Goal: Transaction & Acquisition: Download file/media

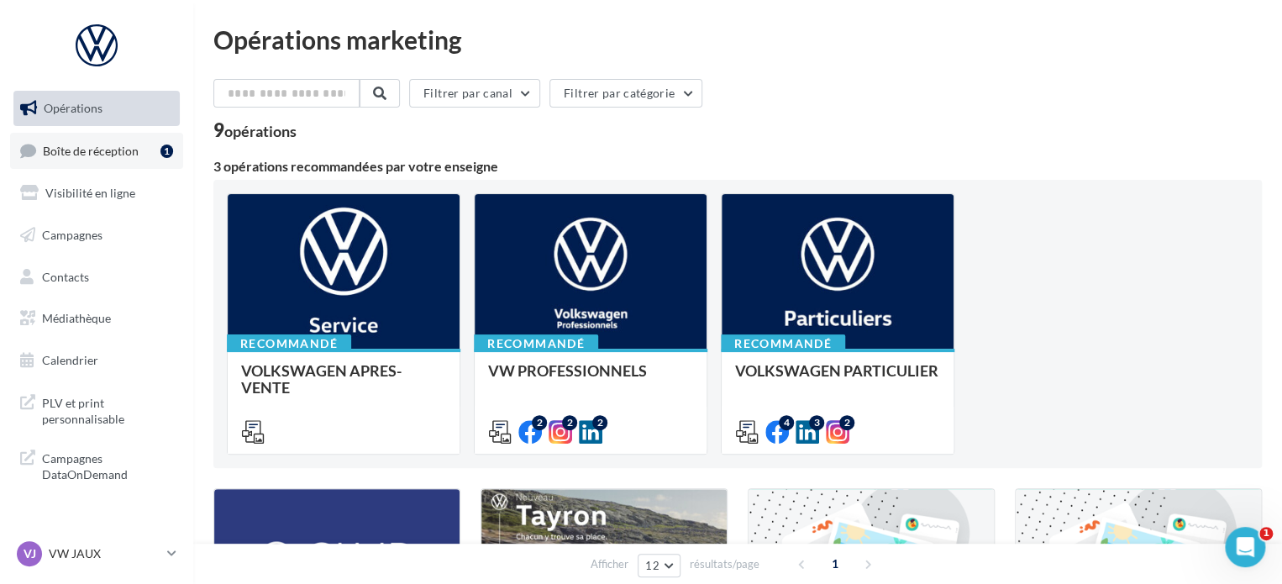
click at [114, 155] on span "Boîte de réception" at bounding box center [91, 150] width 96 height 14
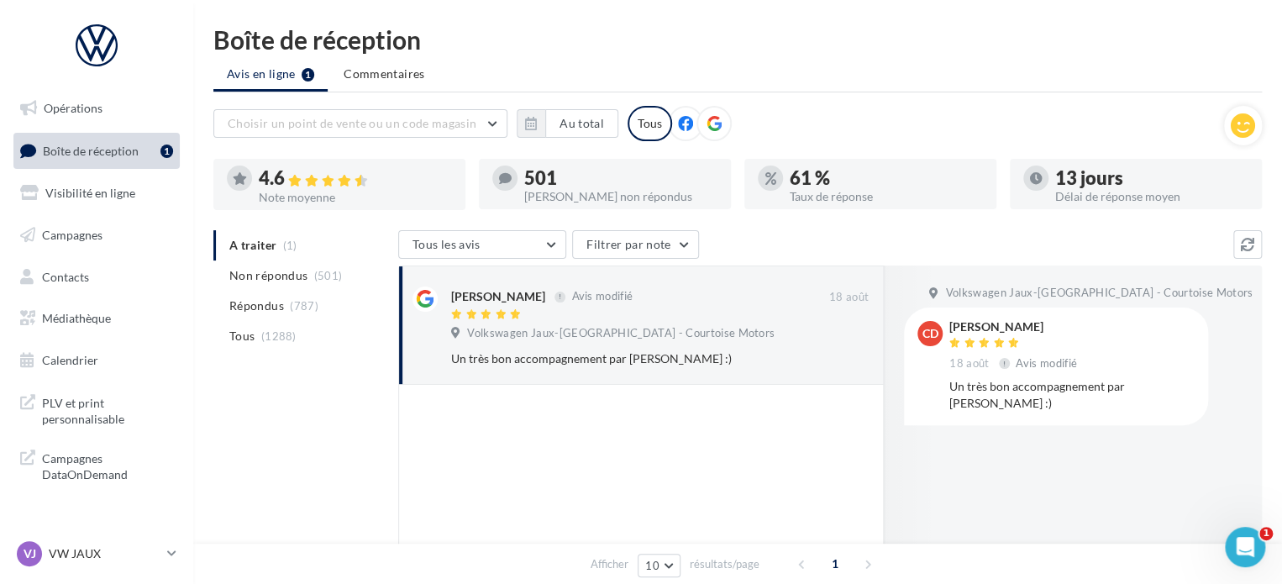
drag, startPoint x: 1002, startPoint y: 406, endPoint x: 948, endPoint y: 326, distance: 96.2
click at [947, 326] on div "cd cloe deneuville 18 août Avis modifié Un très bon accompagnement par Clement …" at bounding box center [1055, 366] width 277 height 90
copy div "cloe deneuville 18 août Avis modifié Un très bon accompagnement par Clement Mor…"
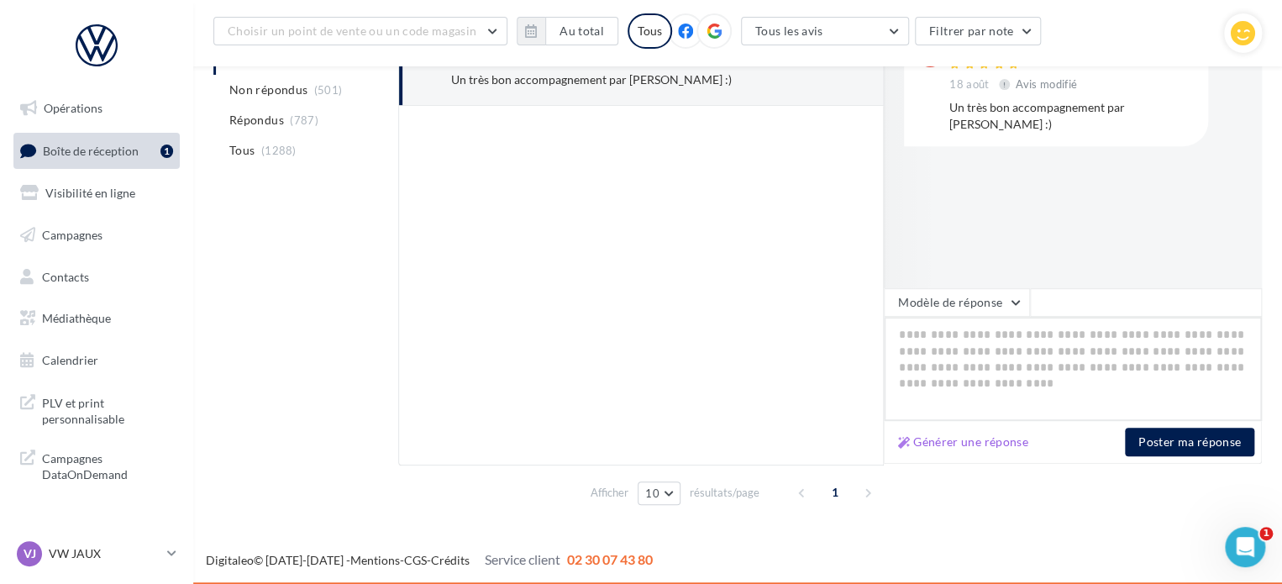
click at [945, 352] on textarea at bounding box center [1073, 369] width 378 height 104
paste textarea "**********"
type textarea "**********"
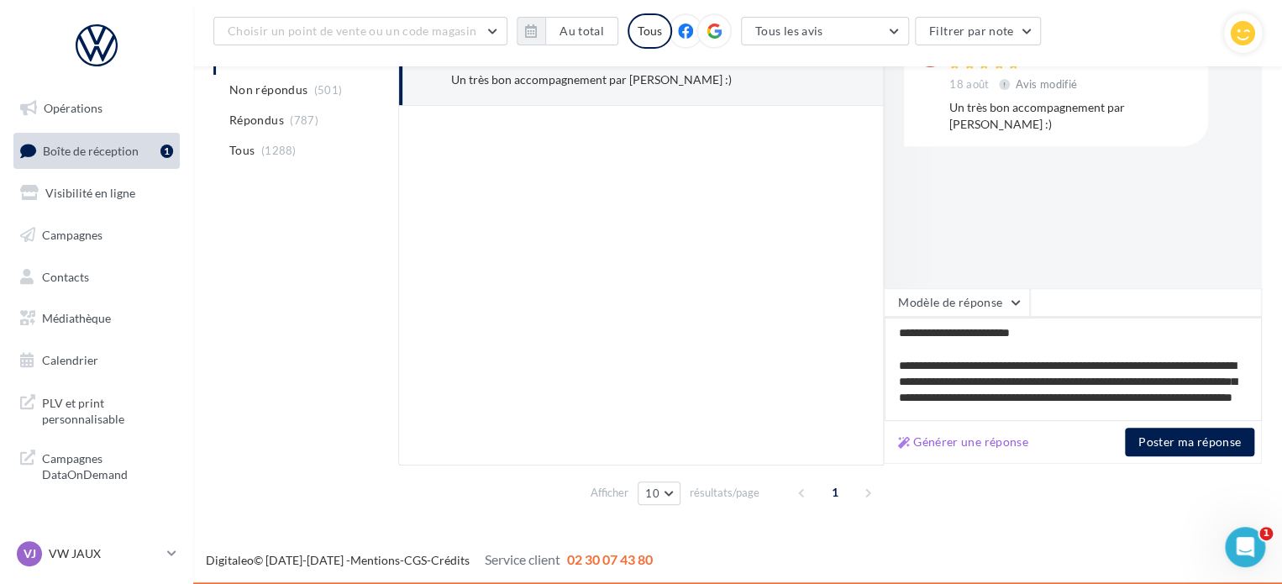
scroll to position [50, 0]
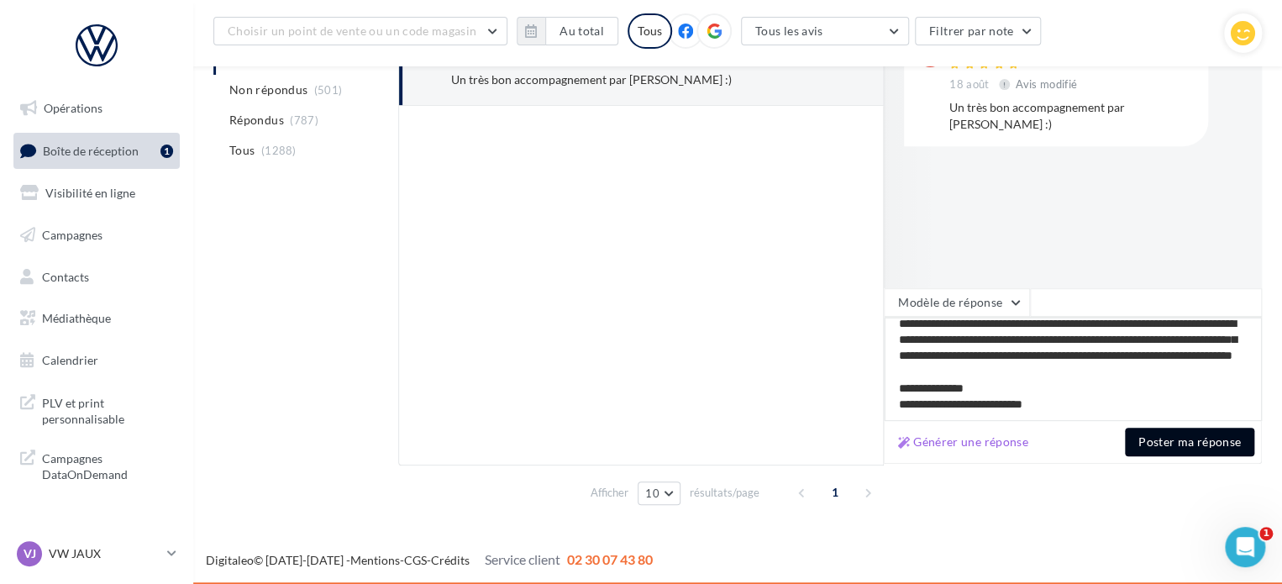
type textarea "**********"
click at [1175, 437] on button "Poster ma réponse" at bounding box center [1189, 441] width 129 height 29
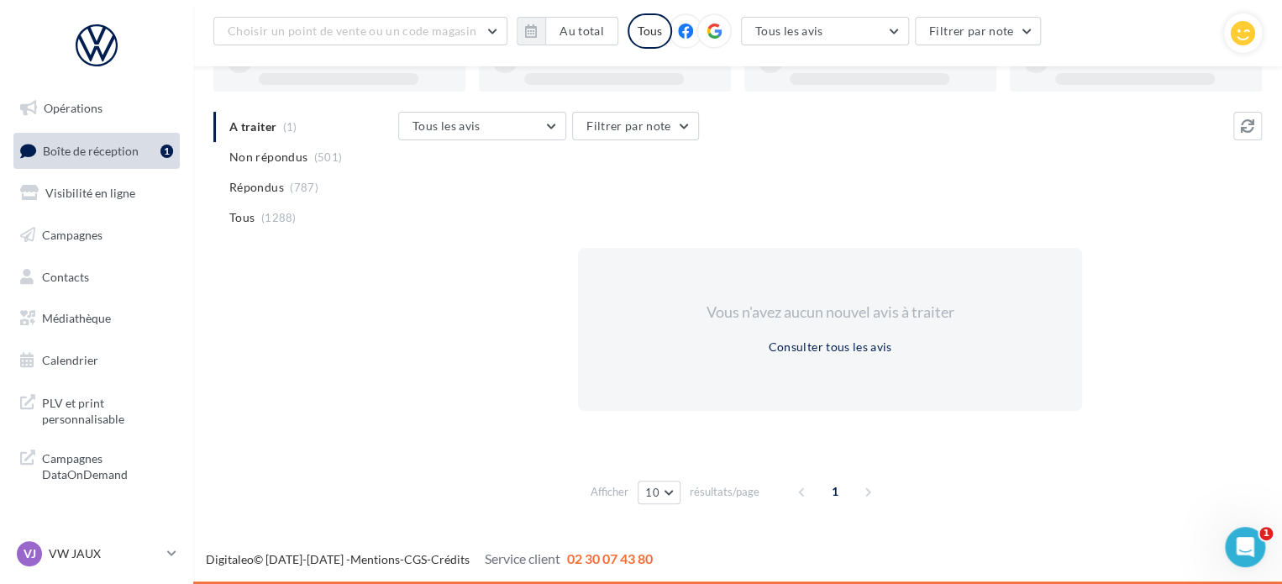
scroll to position [129, 0]
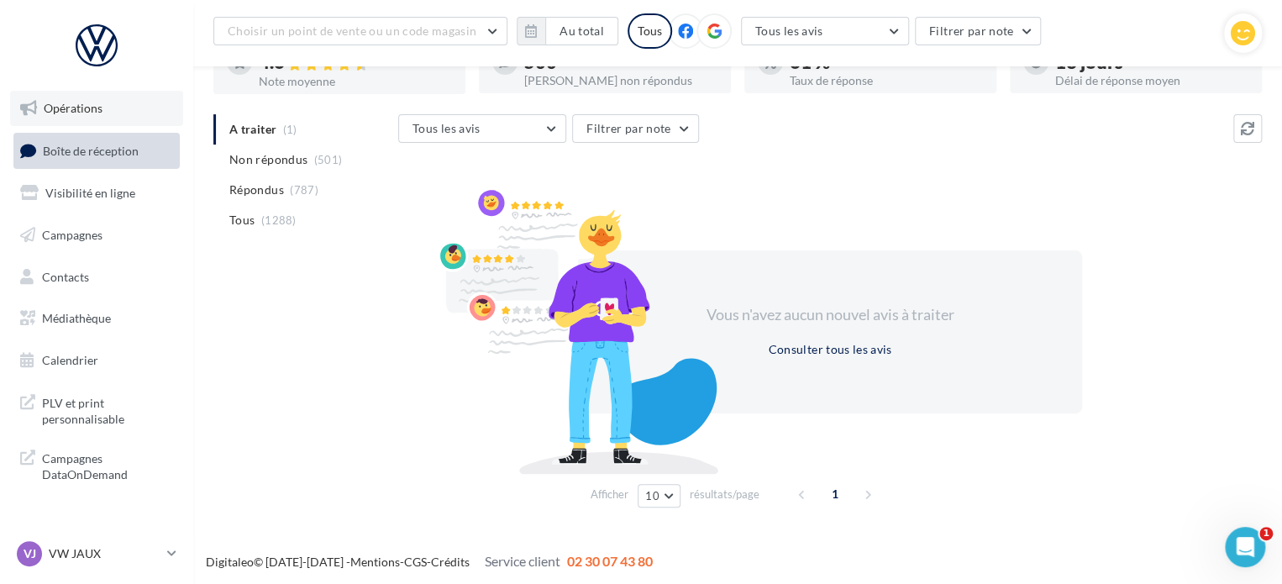
click at [63, 105] on span "Opérations" at bounding box center [73, 108] width 59 height 14
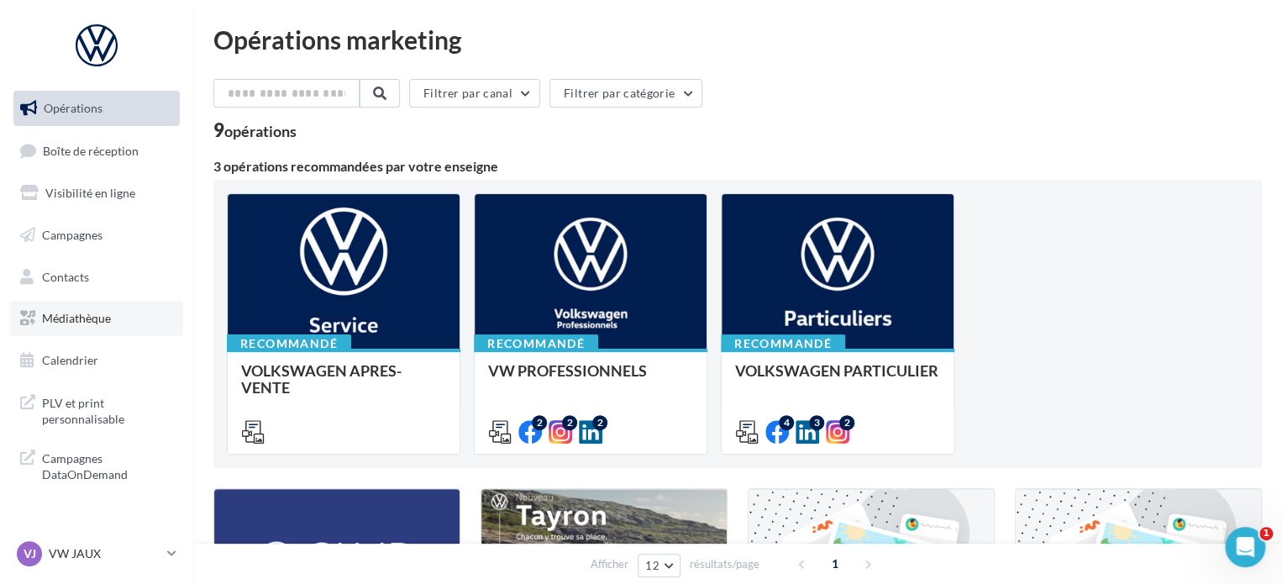
click at [107, 316] on span "Médiathèque" at bounding box center [76, 318] width 69 height 14
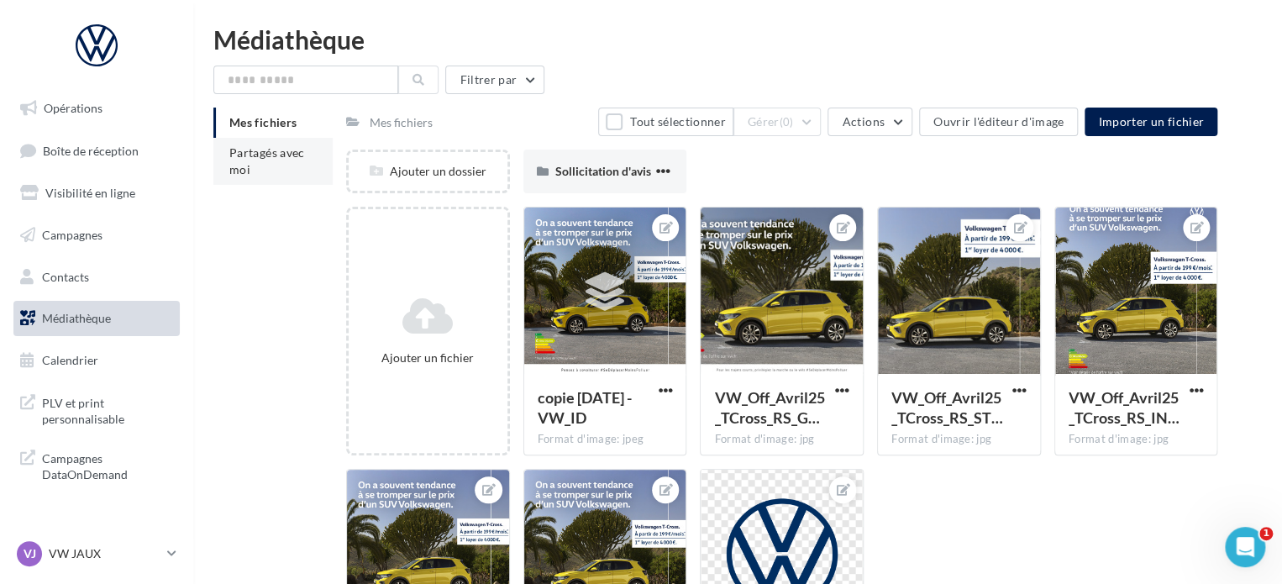
click at [269, 174] on li "Partagés avec moi" at bounding box center [272, 161] width 119 height 47
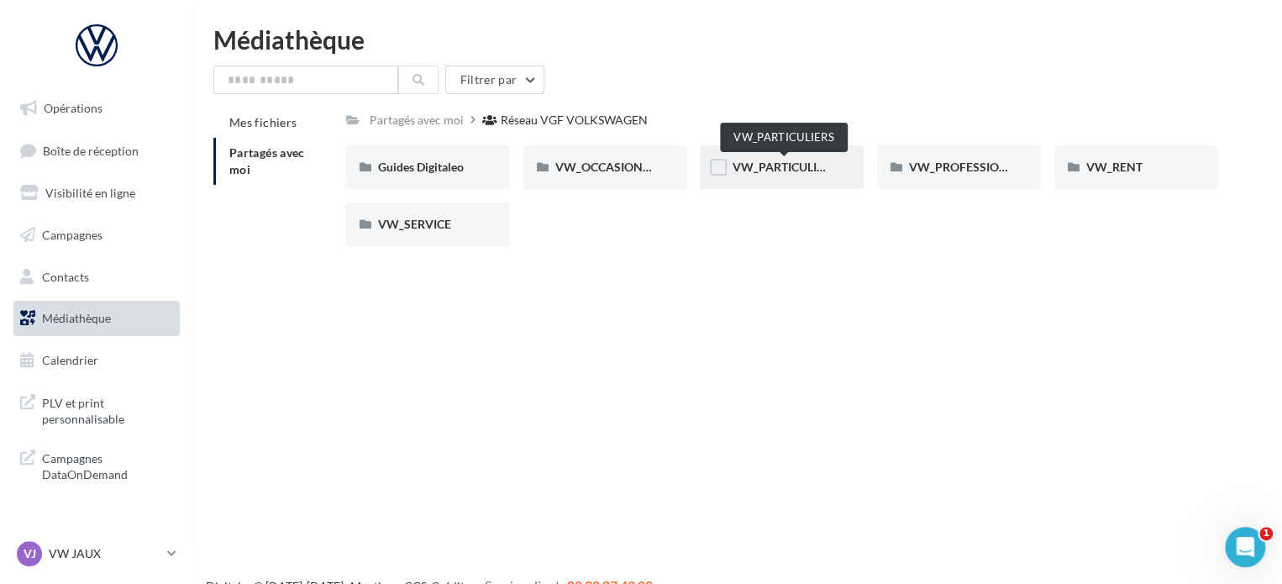
click at [784, 170] on span "VW_PARTICULIERS" at bounding box center [784, 167] width 105 height 14
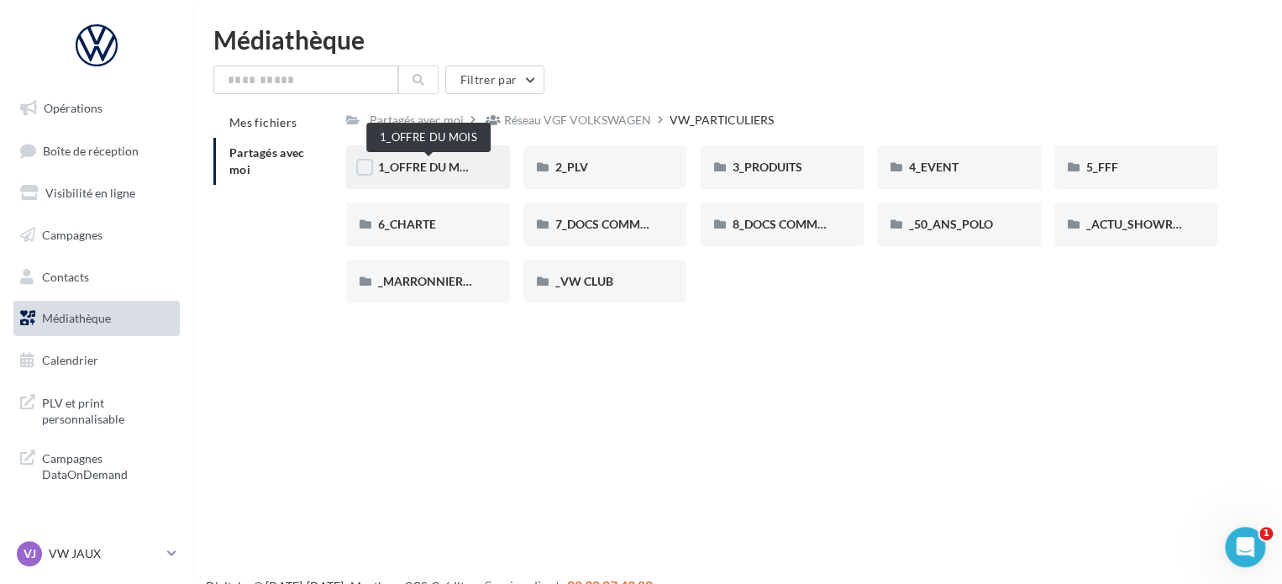
click at [432, 168] on span "1_OFFRE DU MOIS" at bounding box center [428, 167] width 101 height 14
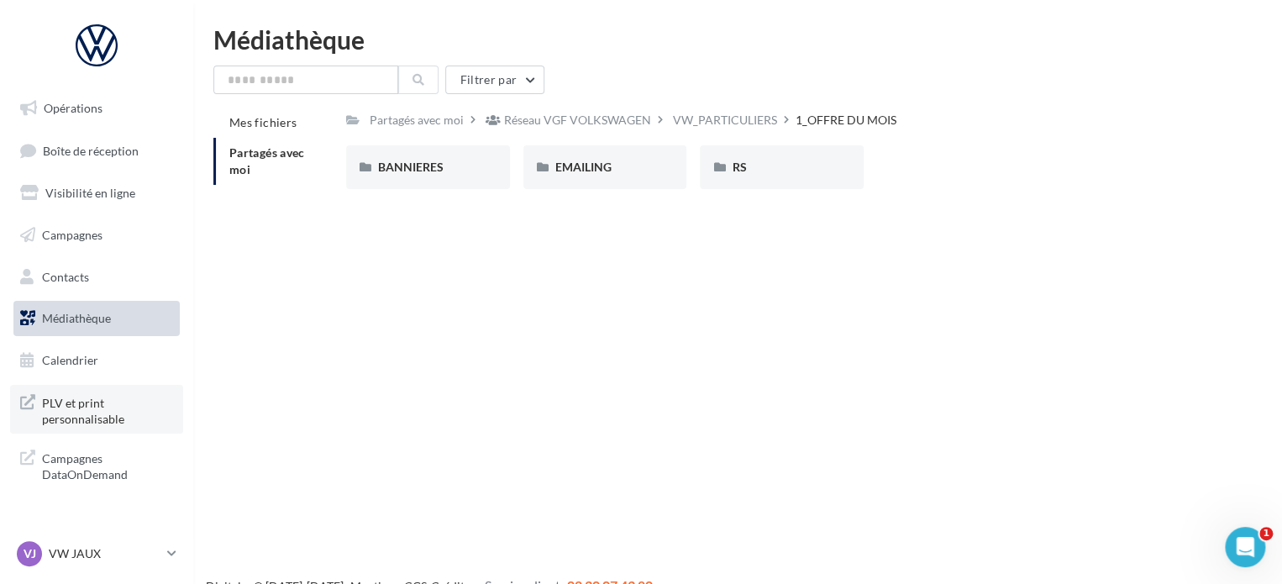
click at [71, 405] on span "PLV et print personnalisable" at bounding box center [107, 409] width 131 height 36
click at [742, 167] on span "RS" at bounding box center [739, 167] width 14 height 14
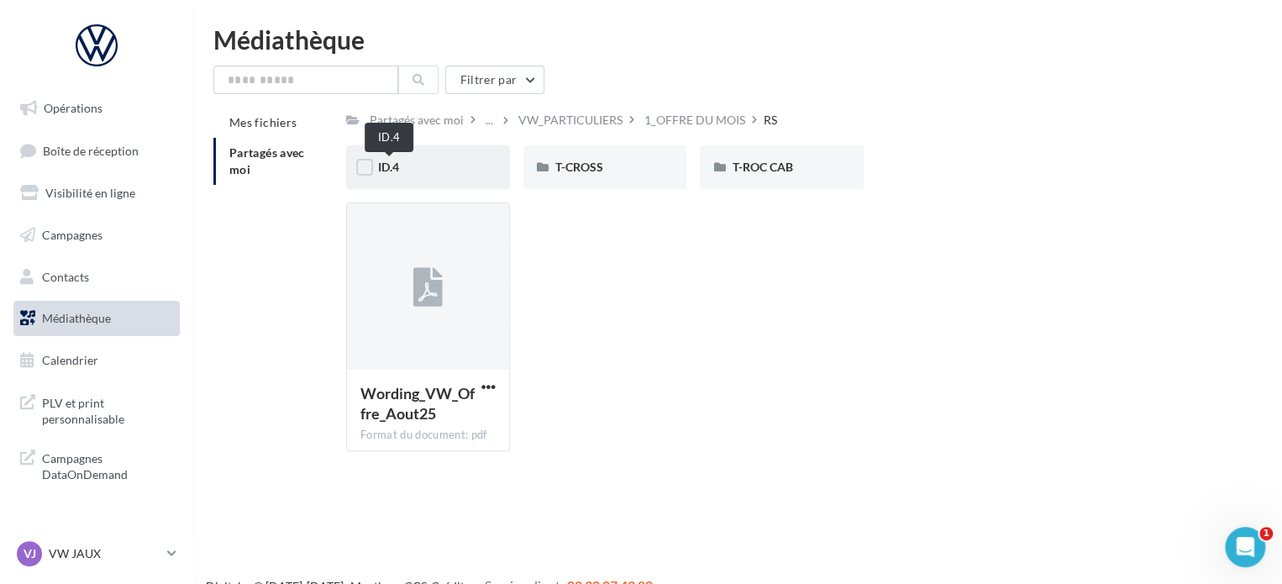
click at [395, 165] on span "ID.4" at bounding box center [388, 167] width 21 height 14
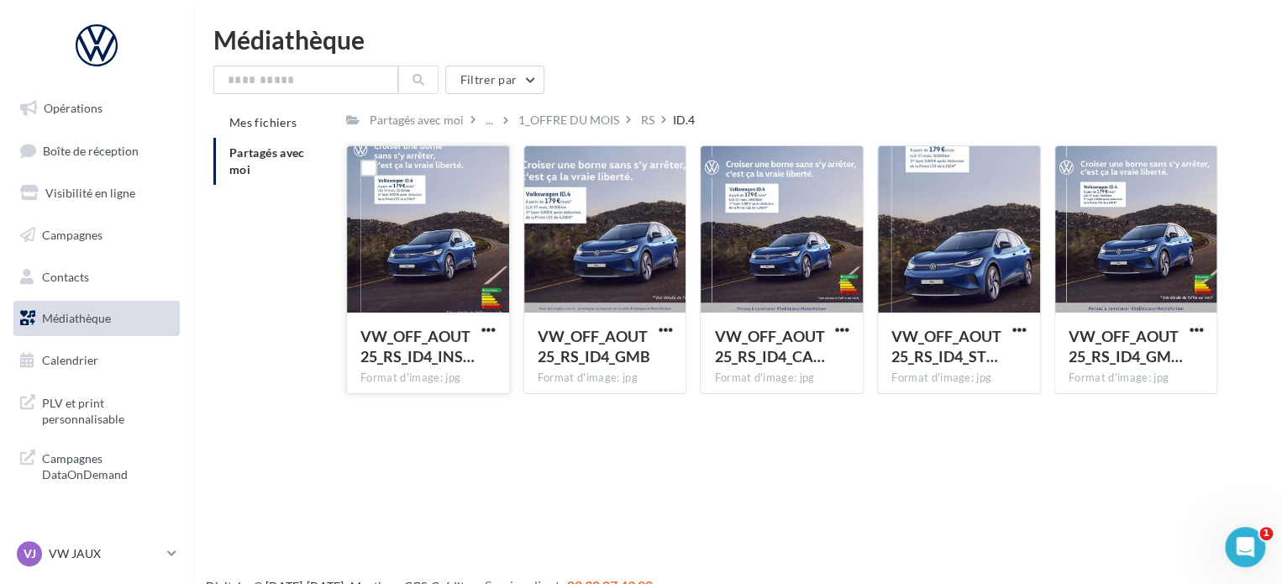
click at [445, 245] on div at bounding box center [428, 230] width 162 height 168
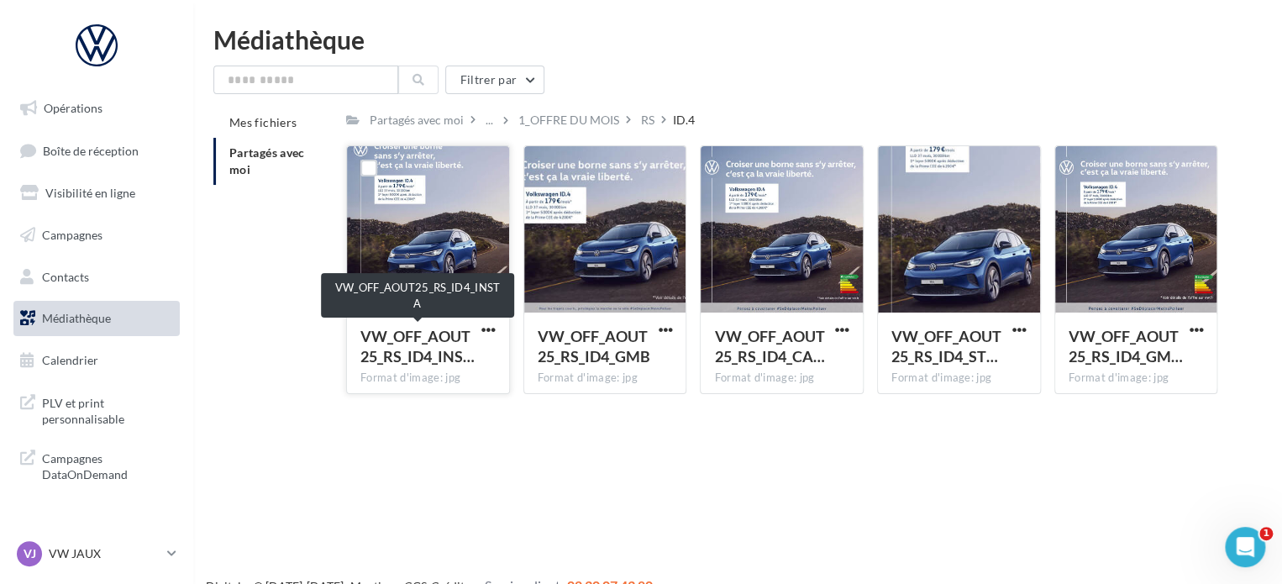
click at [425, 342] on span "VW_OFF_AOUT25_RS_ID4_INS…" at bounding box center [417, 346] width 114 height 39
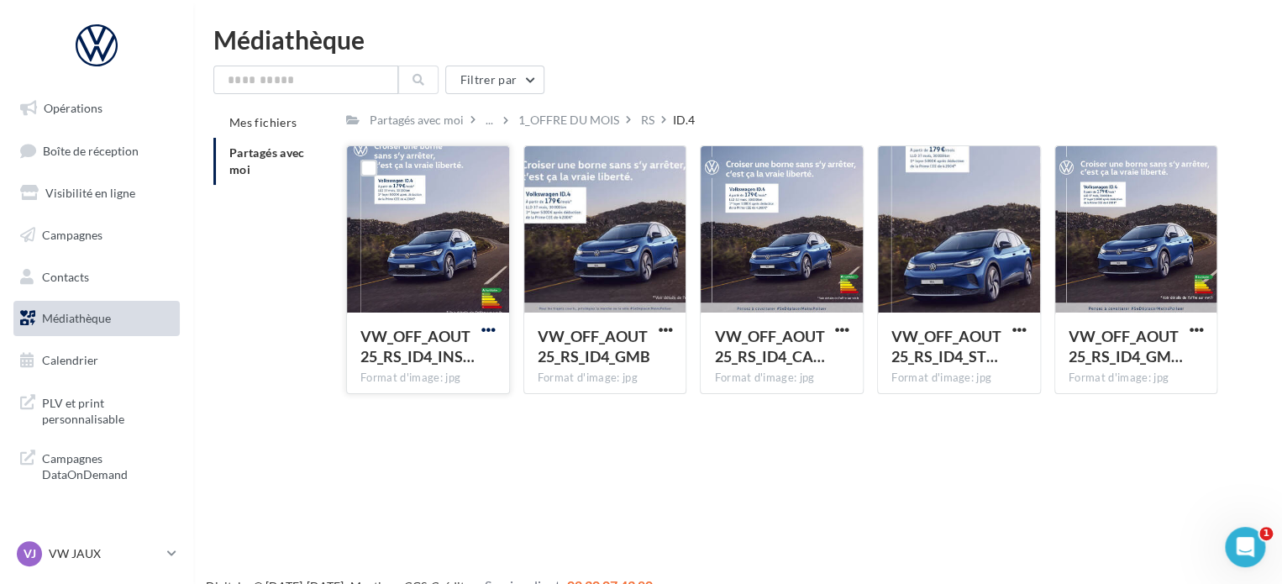
click at [487, 329] on span "button" at bounding box center [488, 330] width 14 height 14
click at [418, 369] on button "Télécharger" at bounding box center [415, 363] width 168 height 44
click at [73, 559] on p "VW JAUX" at bounding box center [105, 553] width 112 height 17
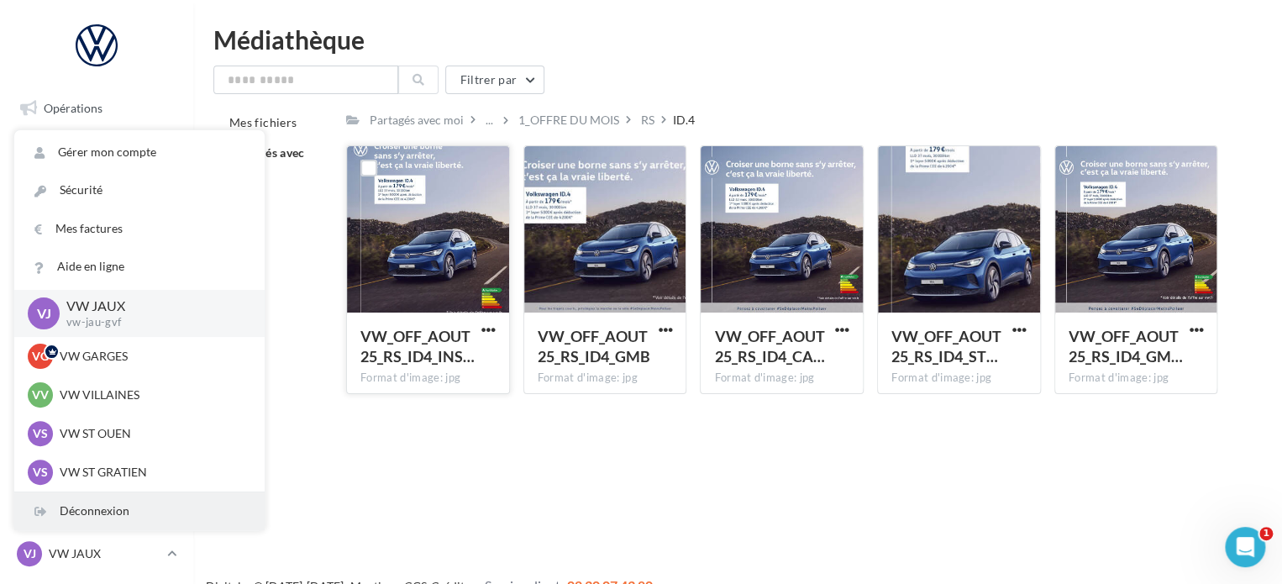
click at [96, 509] on div "Déconnexion" at bounding box center [139, 511] width 250 height 38
